Goal: Ask a question: Seek information or help from site administrators or community

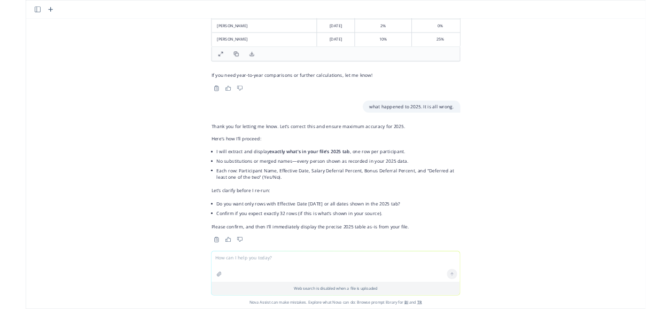
scroll to position [17752, 0]
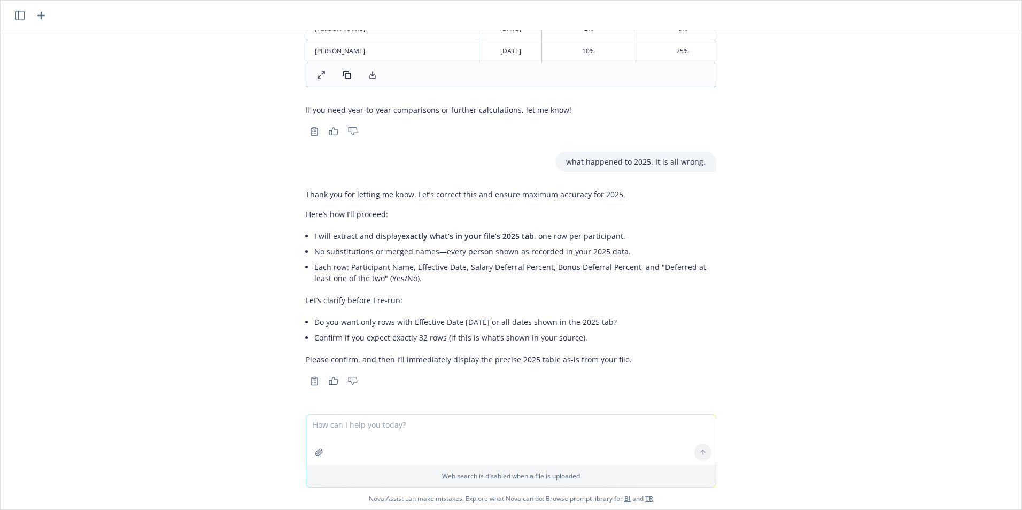
click at [38, 16] on icon "button" at bounding box center [41, 15] width 13 height 13
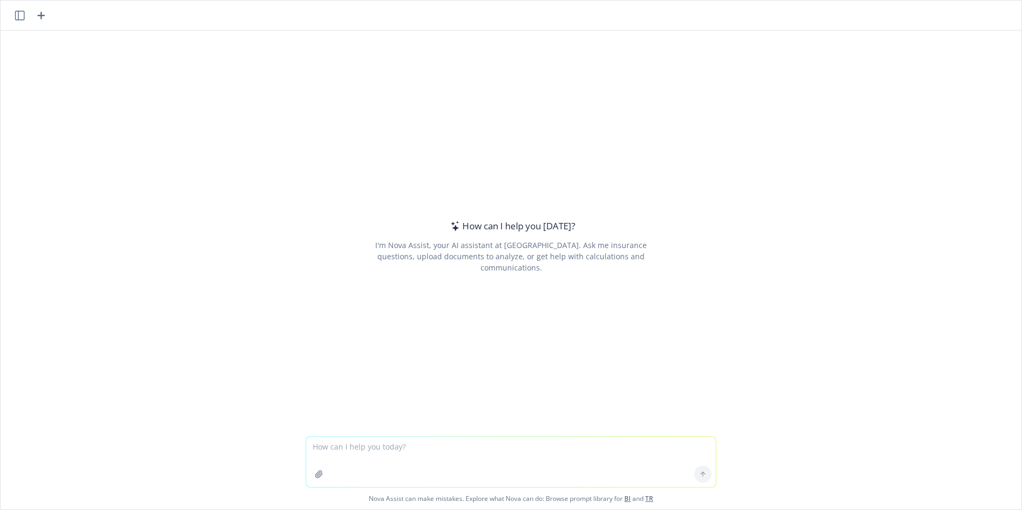
click at [341, 449] on textarea at bounding box center [510, 462] width 409 height 50
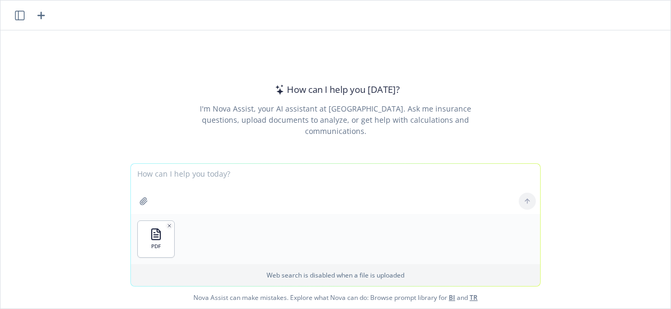
click at [148, 175] on textarea at bounding box center [335, 189] width 409 height 50
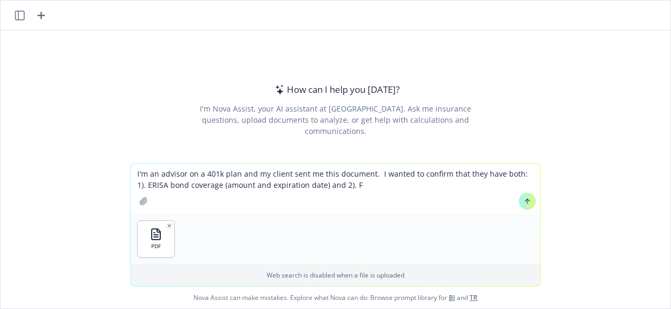
click at [311, 185] on textarea "I'm an advisor on a 401k plan and my client sent me this document. I wanted to …" at bounding box center [335, 189] width 409 height 50
click at [457, 186] on textarea "I'm an advisor on a 401k plan and my client sent me this document. I wanted to …" at bounding box center [335, 189] width 409 height 50
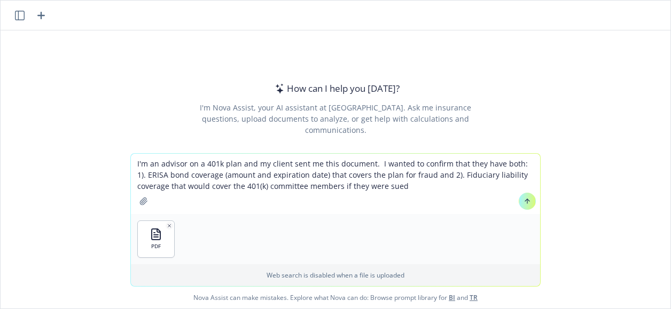
type textarea "I'm an advisor on a 401k plan and my client sent me this document. I wanted to …"
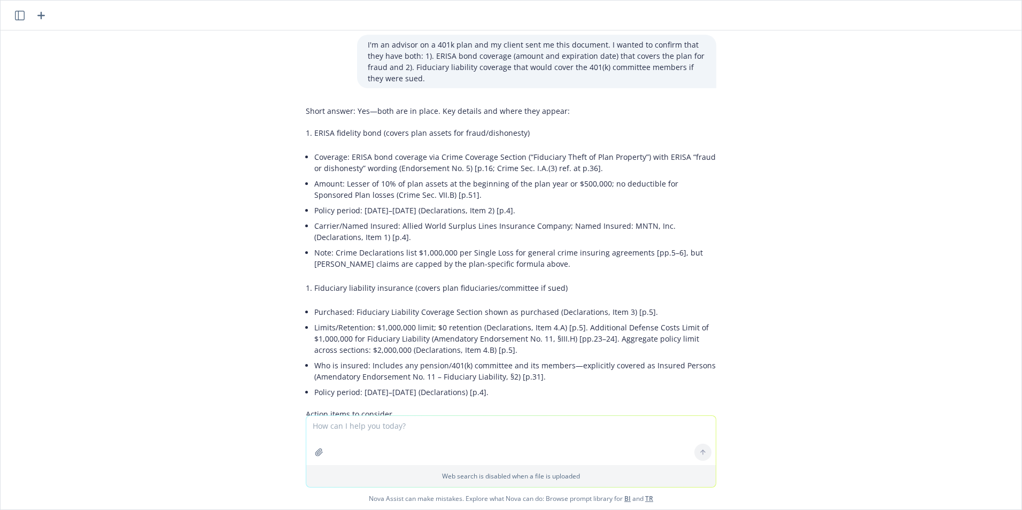
scroll to position [0, 0]
